Goal: Task Accomplishment & Management: Manage account settings

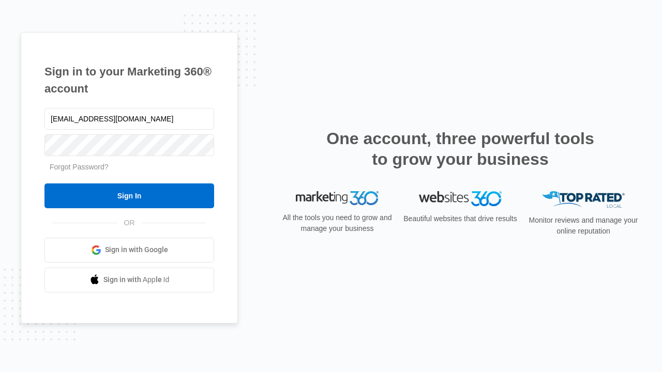
type input "[EMAIL_ADDRESS][DOMAIN_NAME]"
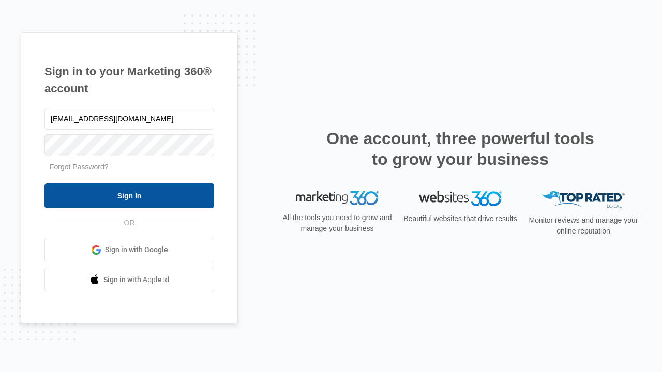
click at [129, 196] on input "Sign In" at bounding box center [129, 196] width 170 height 25
